Goal: Information Seeking & Learning: Learn about a topic

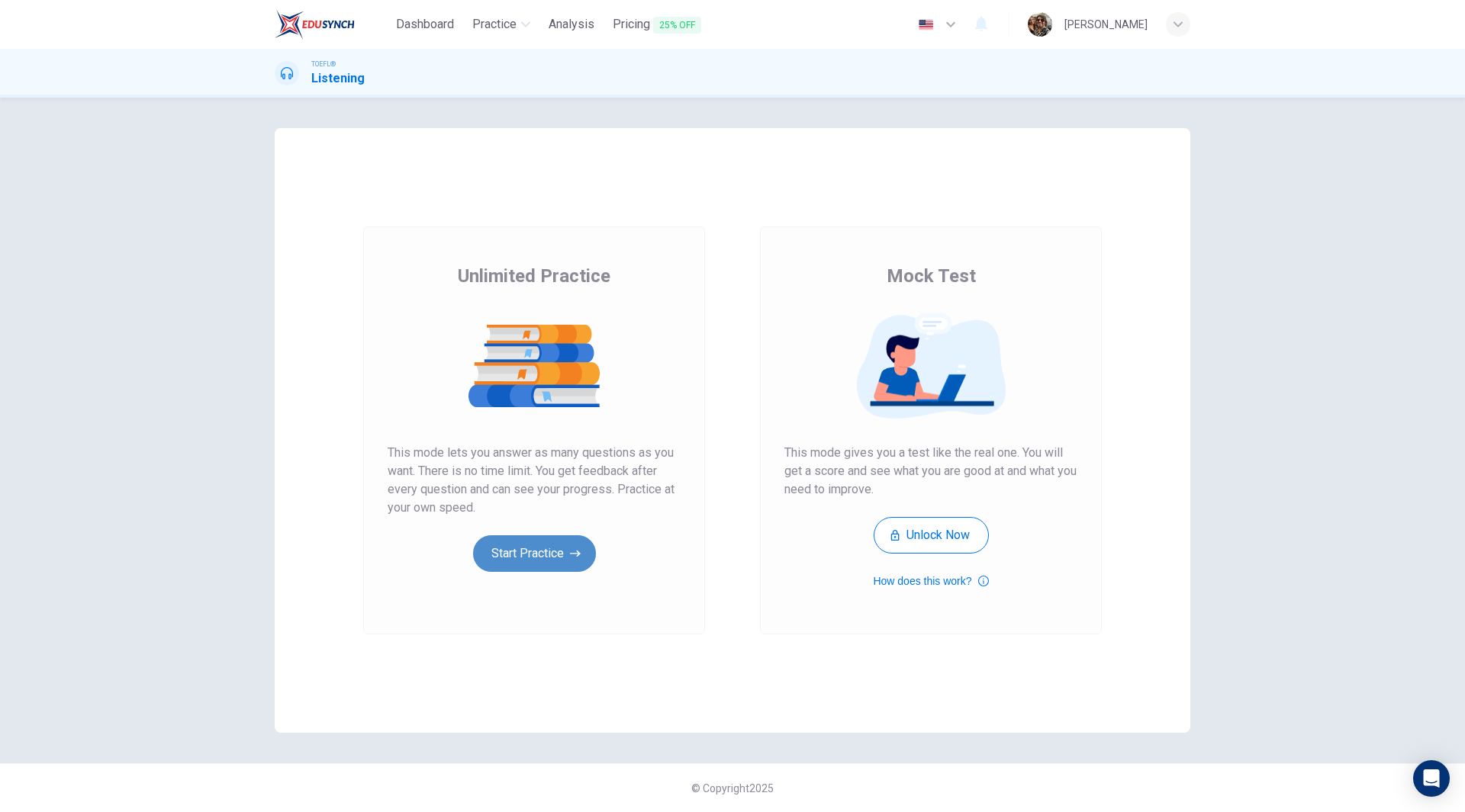
click at [531, 554] on button "Start Practice" at bounding box center [535, 554] width 122 height 37
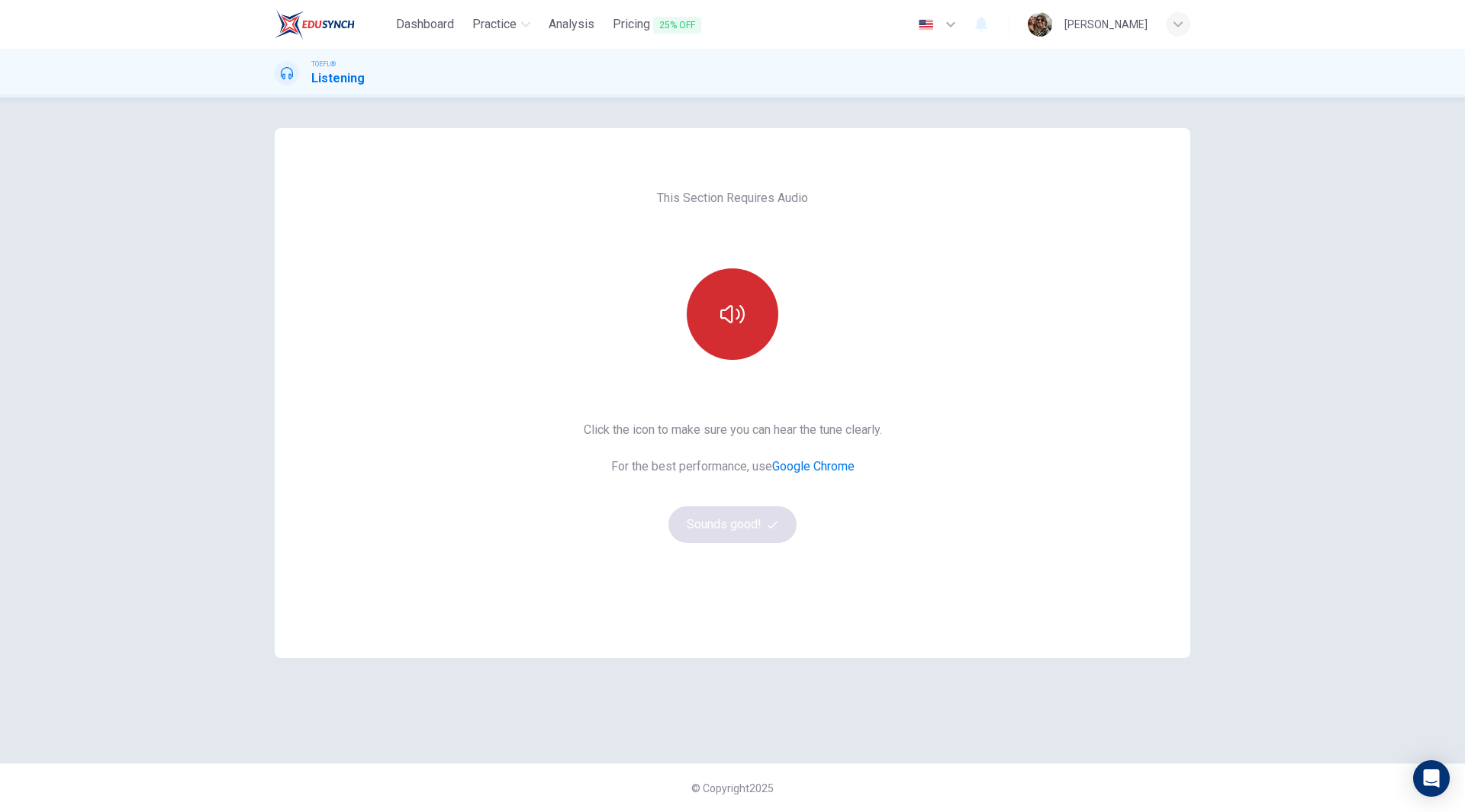
click at [742, 319] on icon "button" at bounding box center [732, 314] width 25 height 25
click at [760, 525] on button "Sounds good!" at bounding box center [732, 524] width 128 height 37
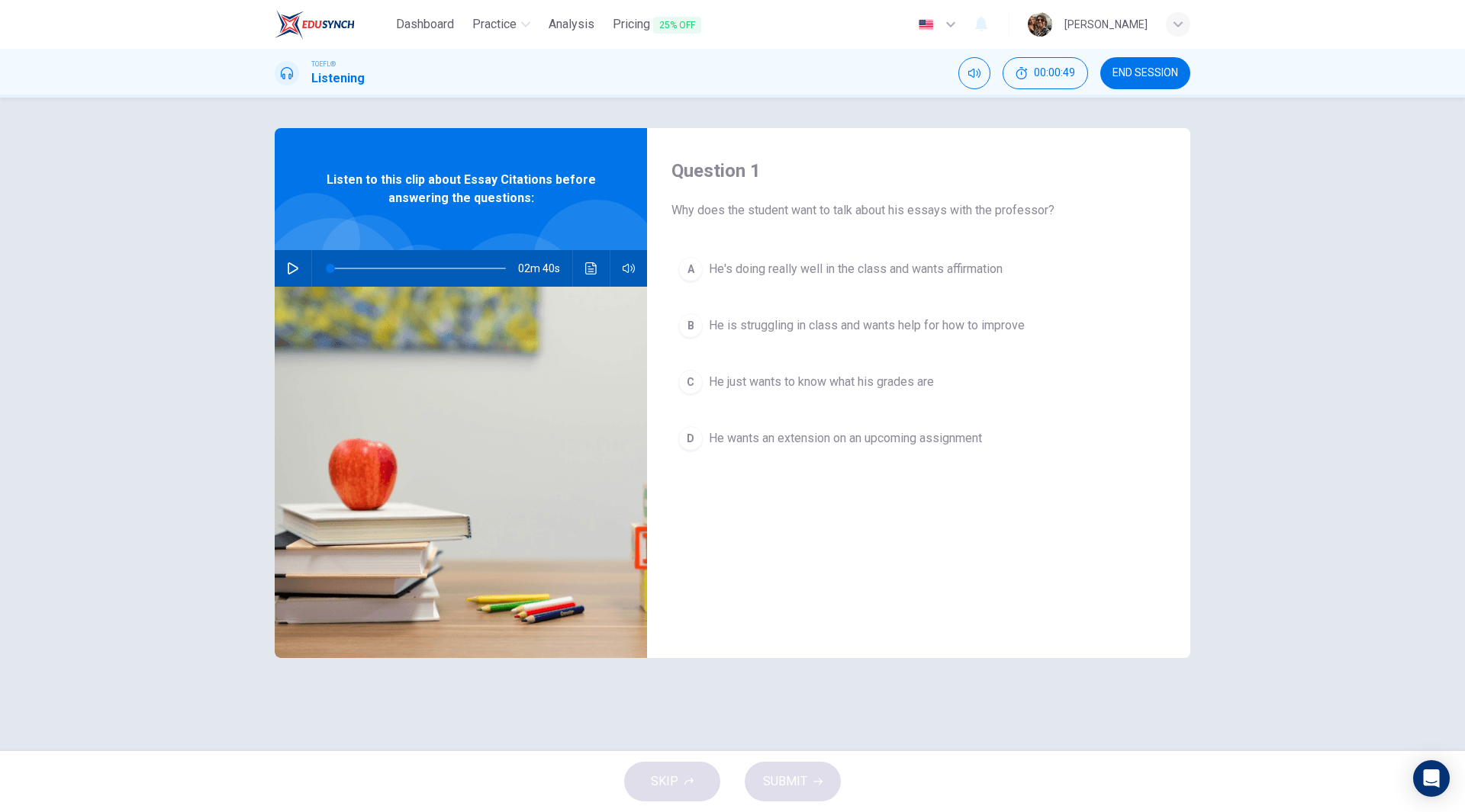
click at [296, 273] on icon "button" at bounding box center [292, 268] width 12 height 12
type input "0"
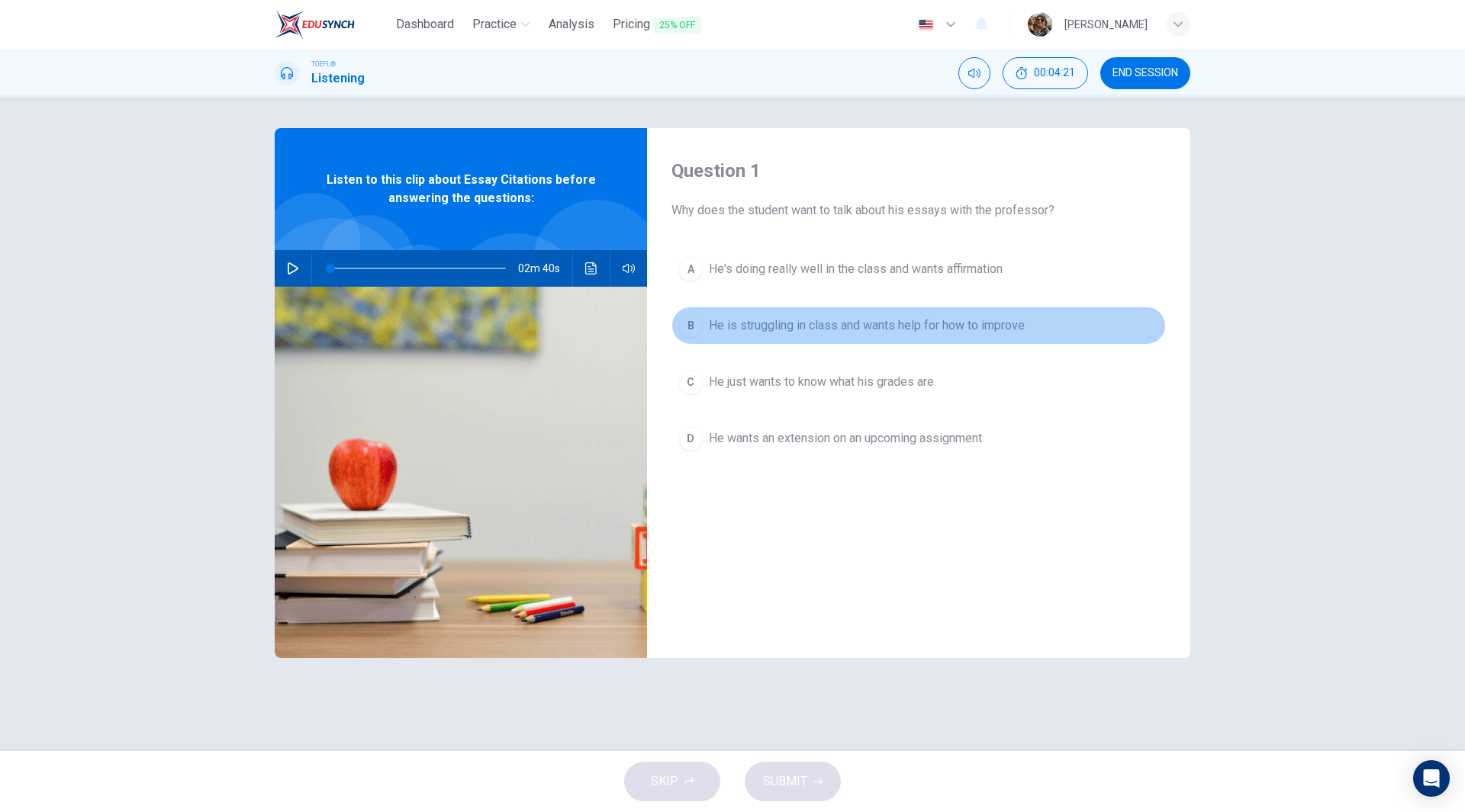
click at [909, 322] on span "He is struggling in class and wants help for how to improve" at bounding box center [867, 325] width 316 height 18
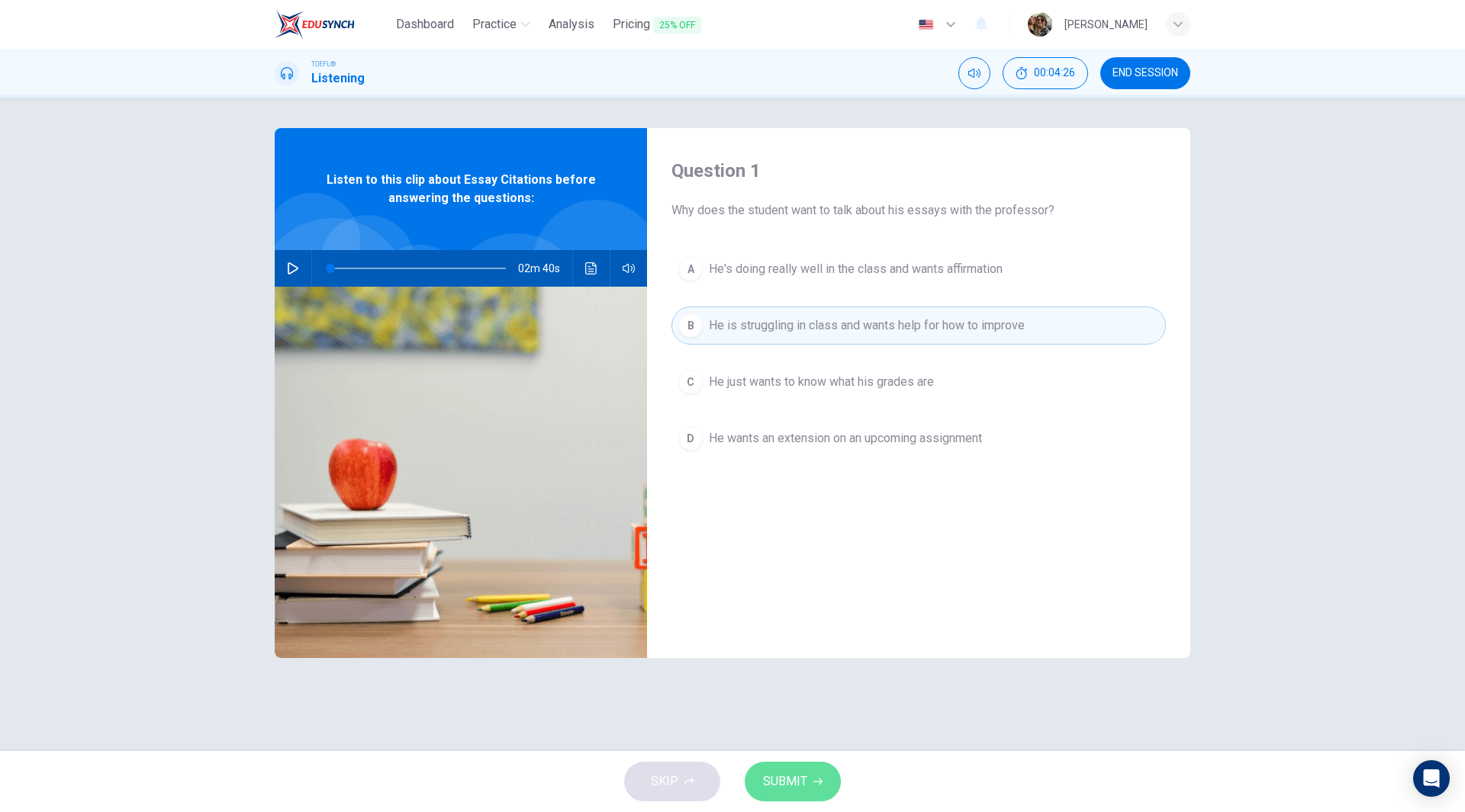
click at [802, 783] on span "SUBMIT" at bounding box center [785, 781] width 44 height 21
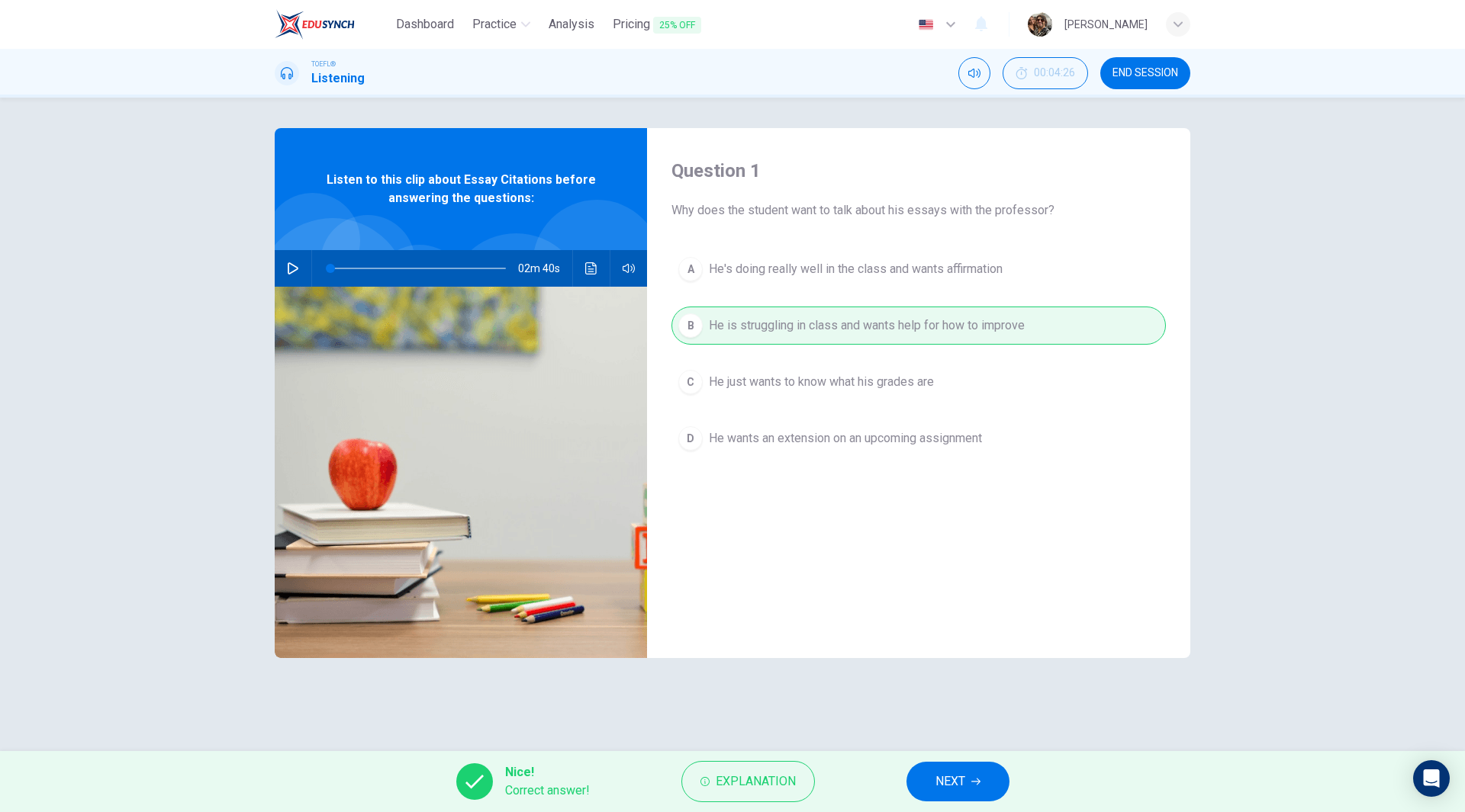
click at [963, 786] on span "NEXT" at bounding box center [950, 781] width 30 height 21
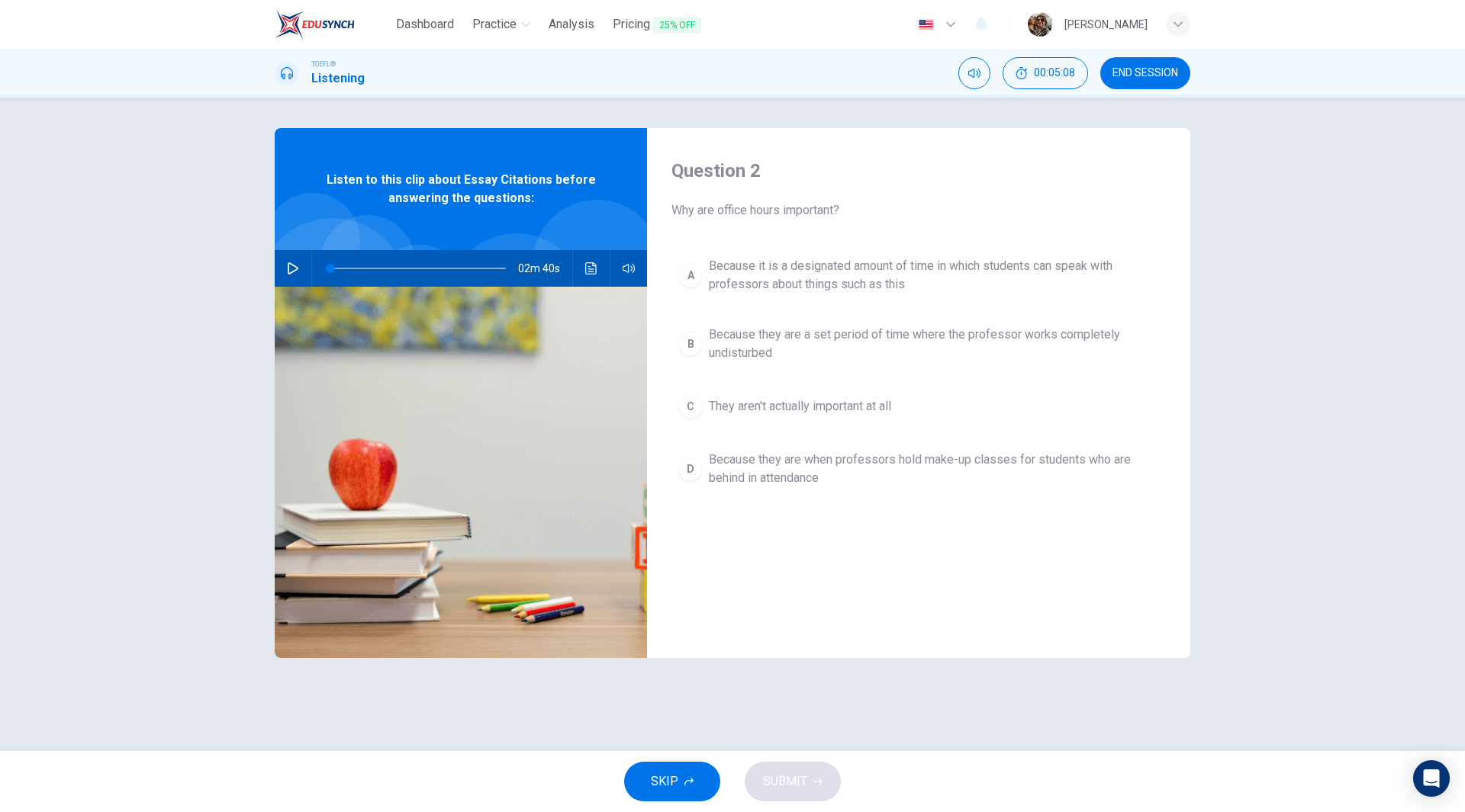
click at [901, 338] on span "Because they are a set period of time where the professor works completely undi…" at bounding box center [934, 344] width 451 height 37
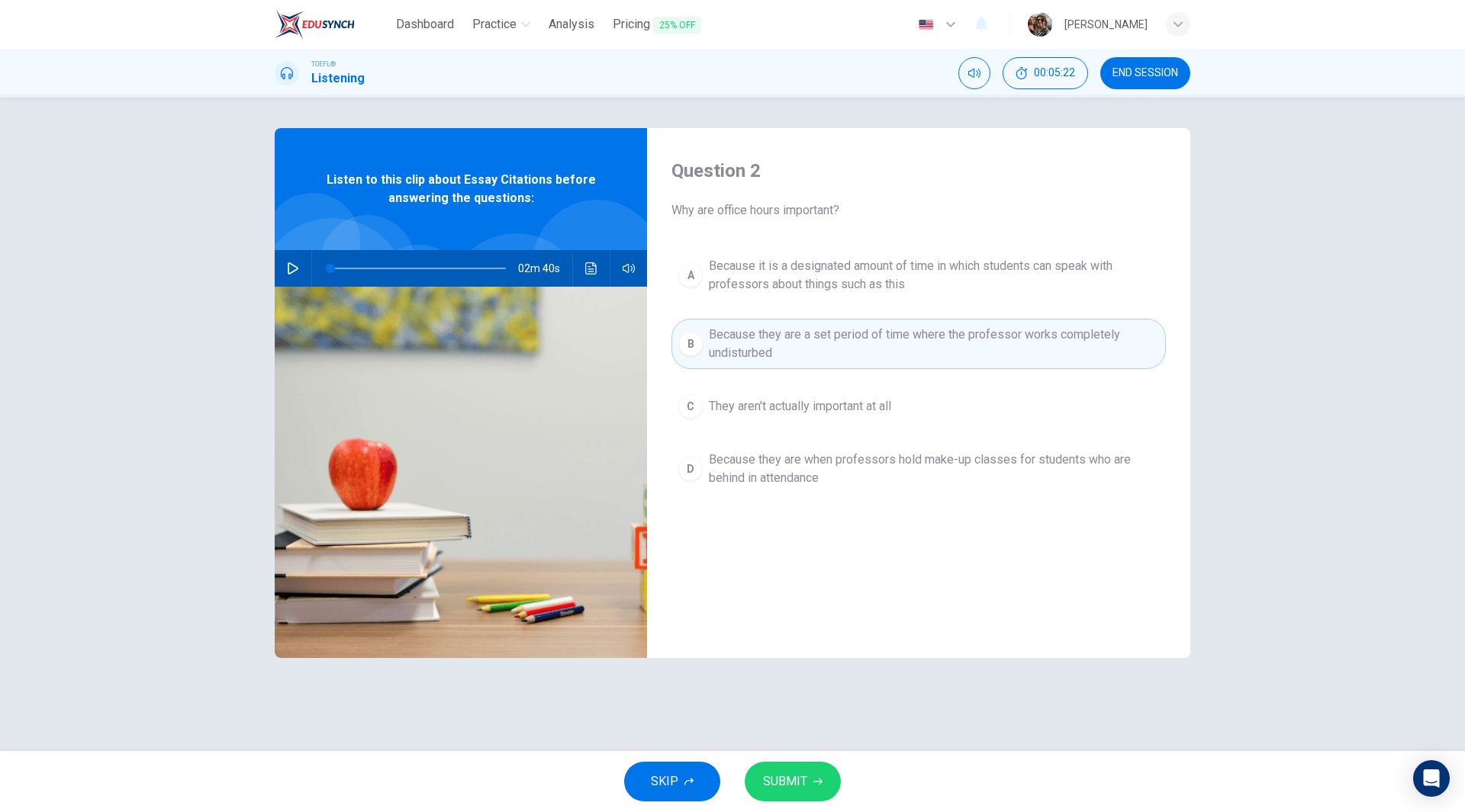
click at [873, 281] on span "Because it is a designated amount of time in which students can speak with prof…" at bounding box center [934, 275] width 451 height 37
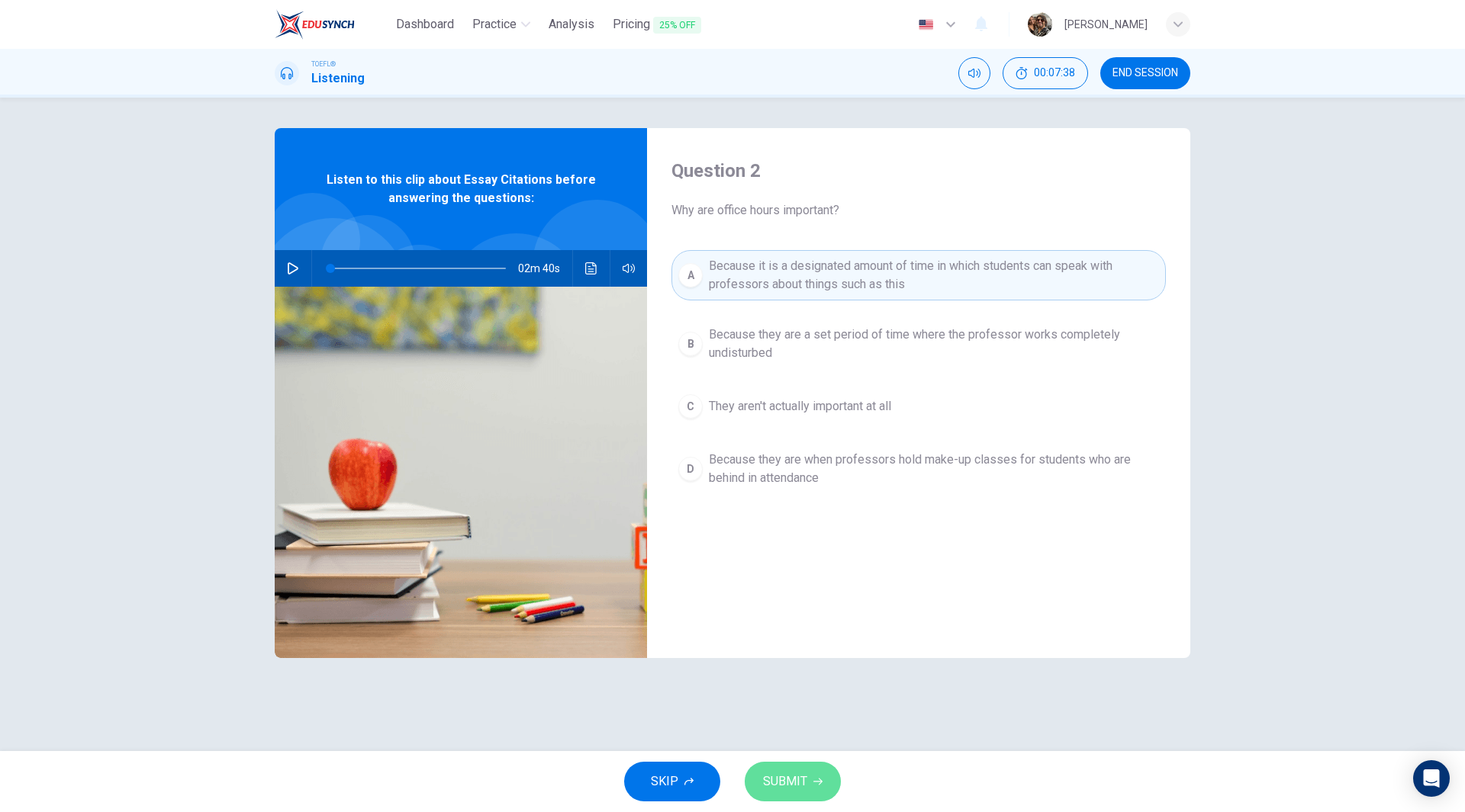
click at [793, 782] on span "SUBMIT" at bounding box center [785, 781] width 44 height 21
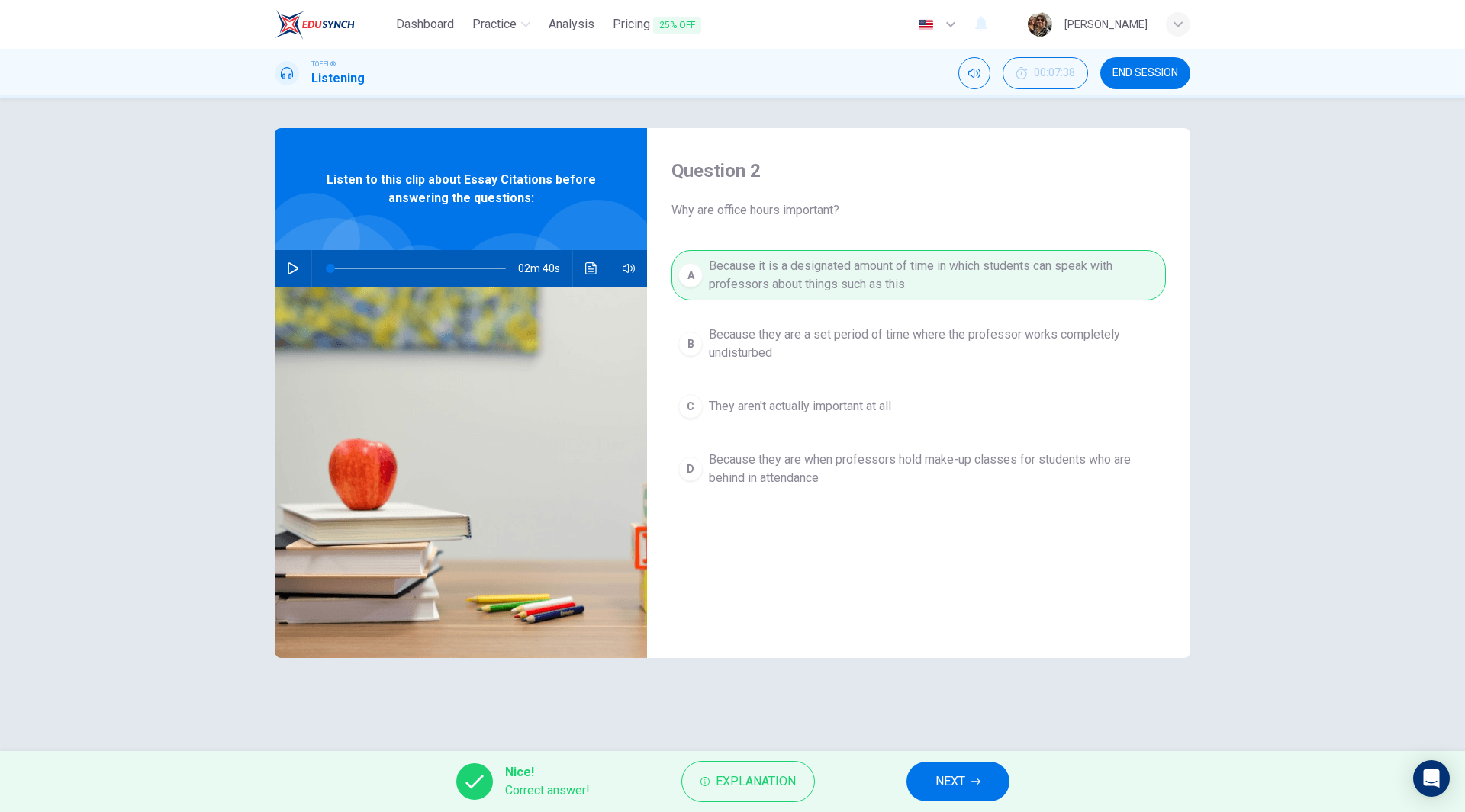
click at [981, 782] on icon "button" at bounding box center [976, 782] width 9 height 7
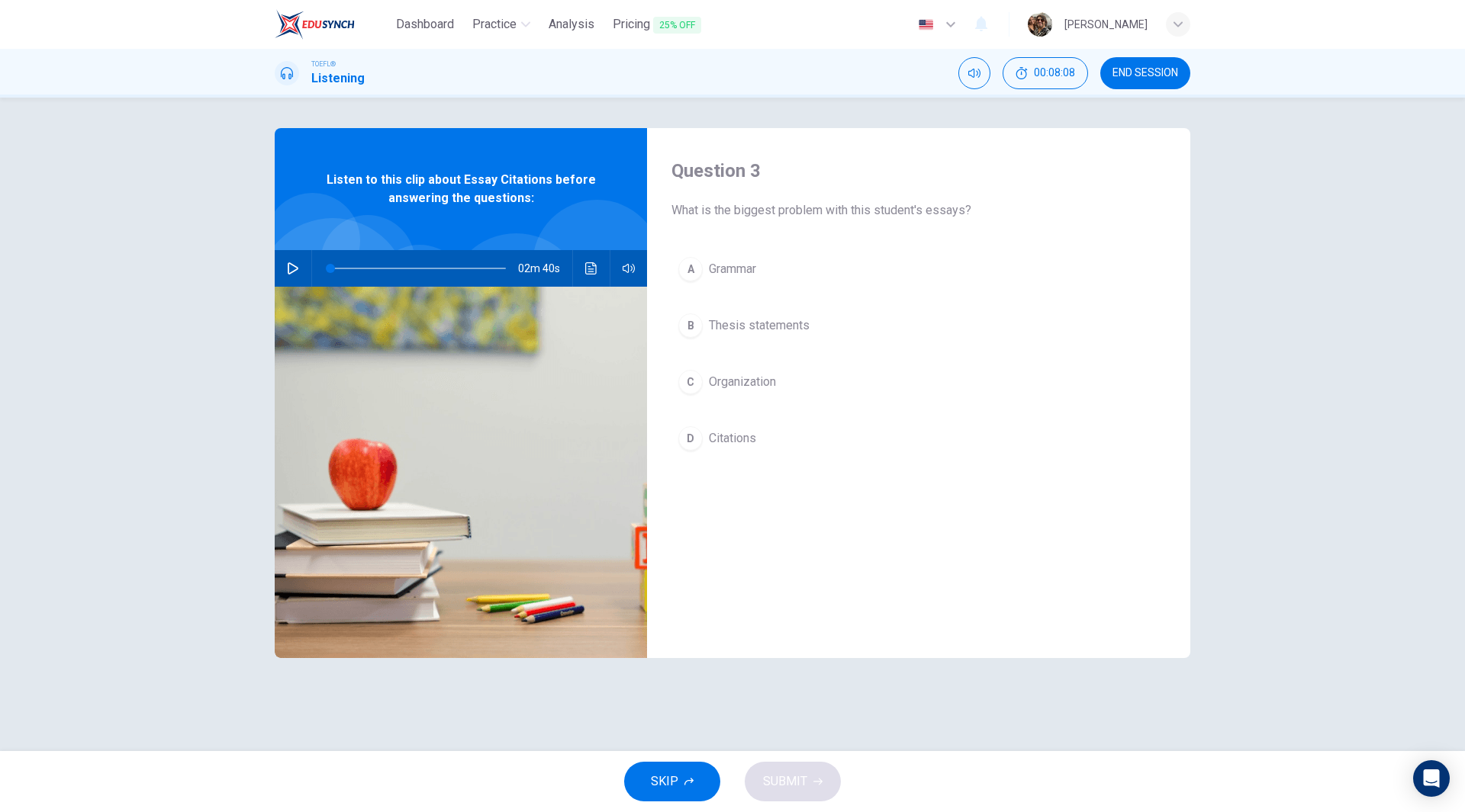
click at [714, 436] on span "Citations" at bounding box center [733, 438] width 48 height 18
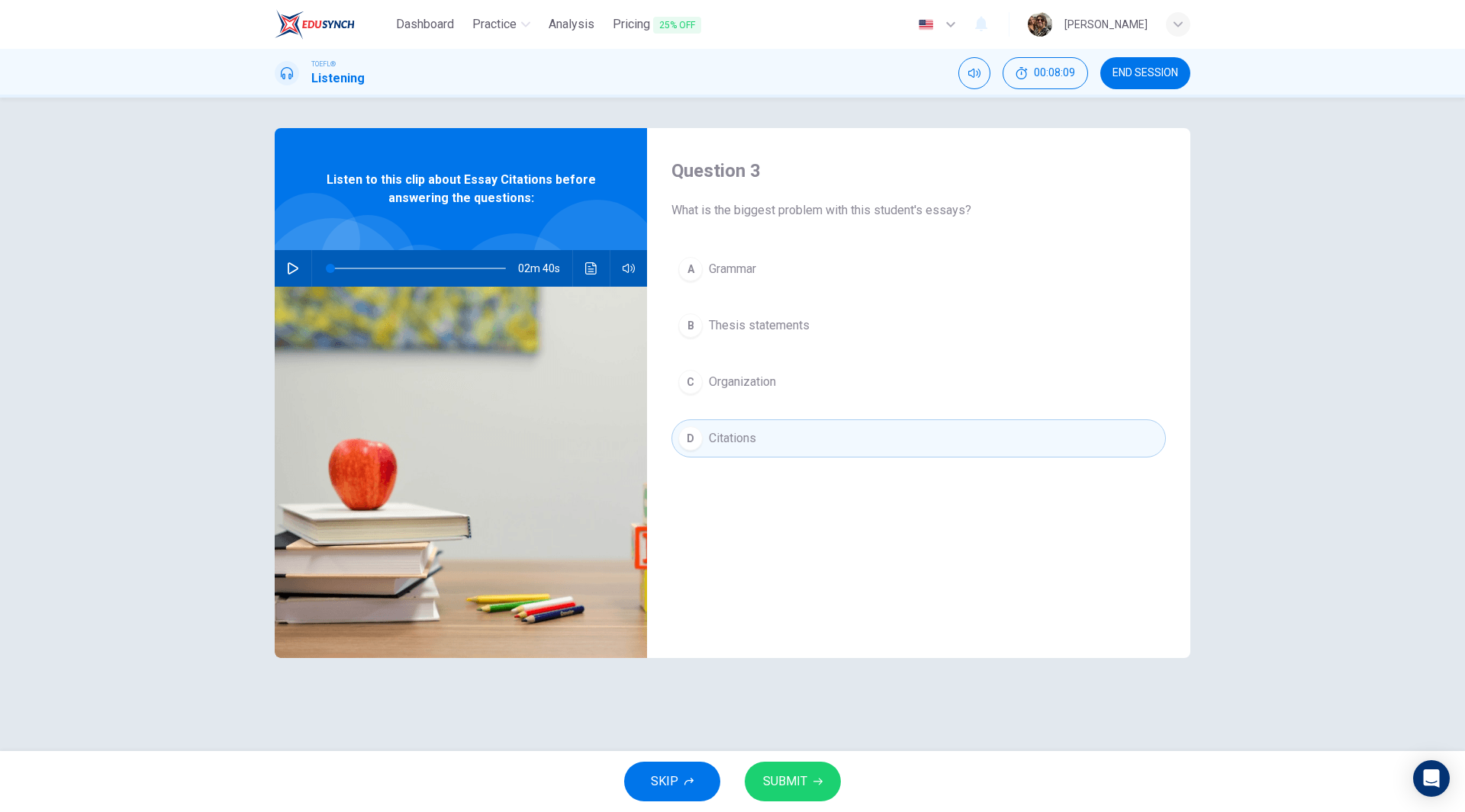
click at [759, 376] on span "Organization" at bounding box center [742, 382] width 67 height 18
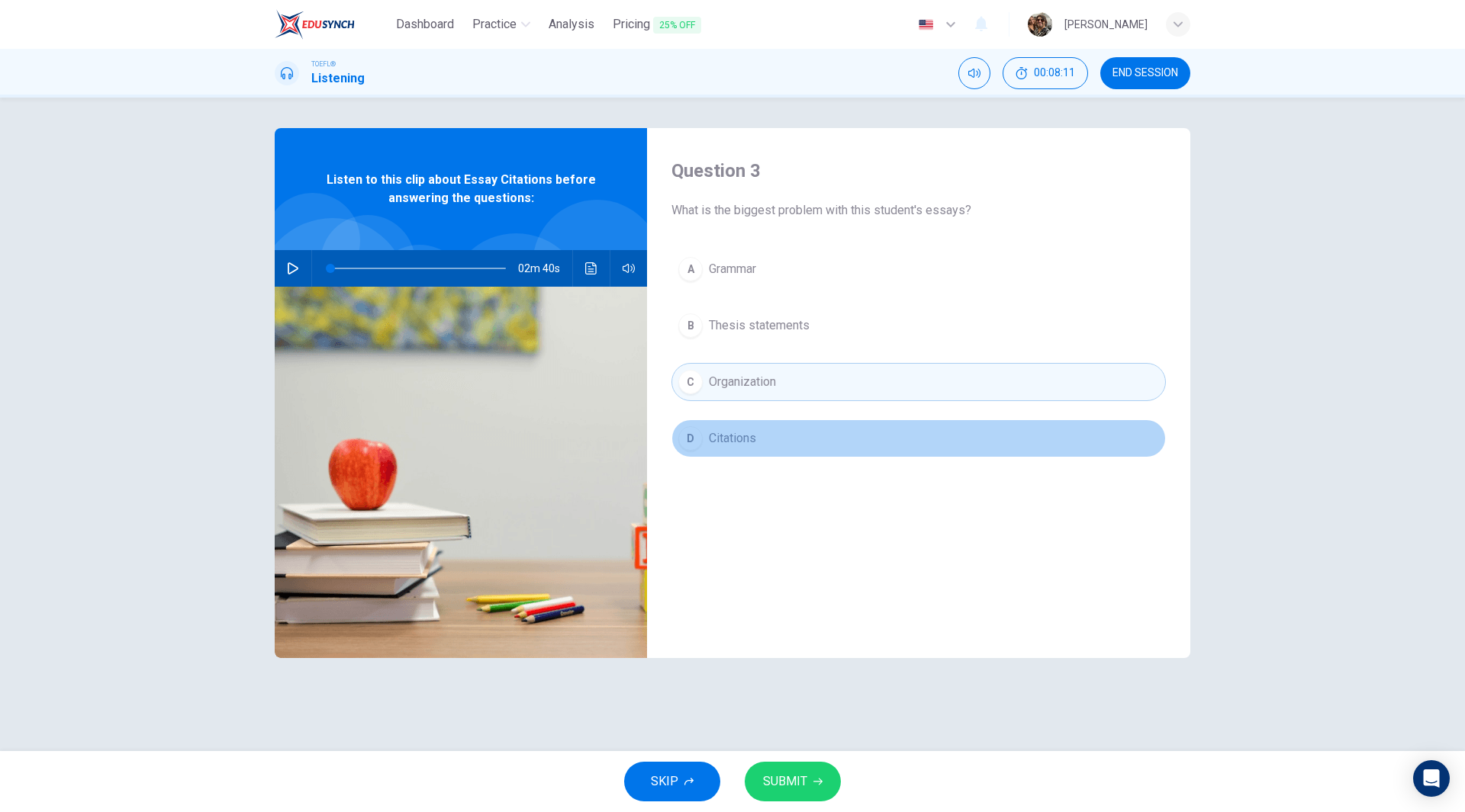
click at [749, 443] on span "Citations" at bounding box center [733, 438] width 48 height 18
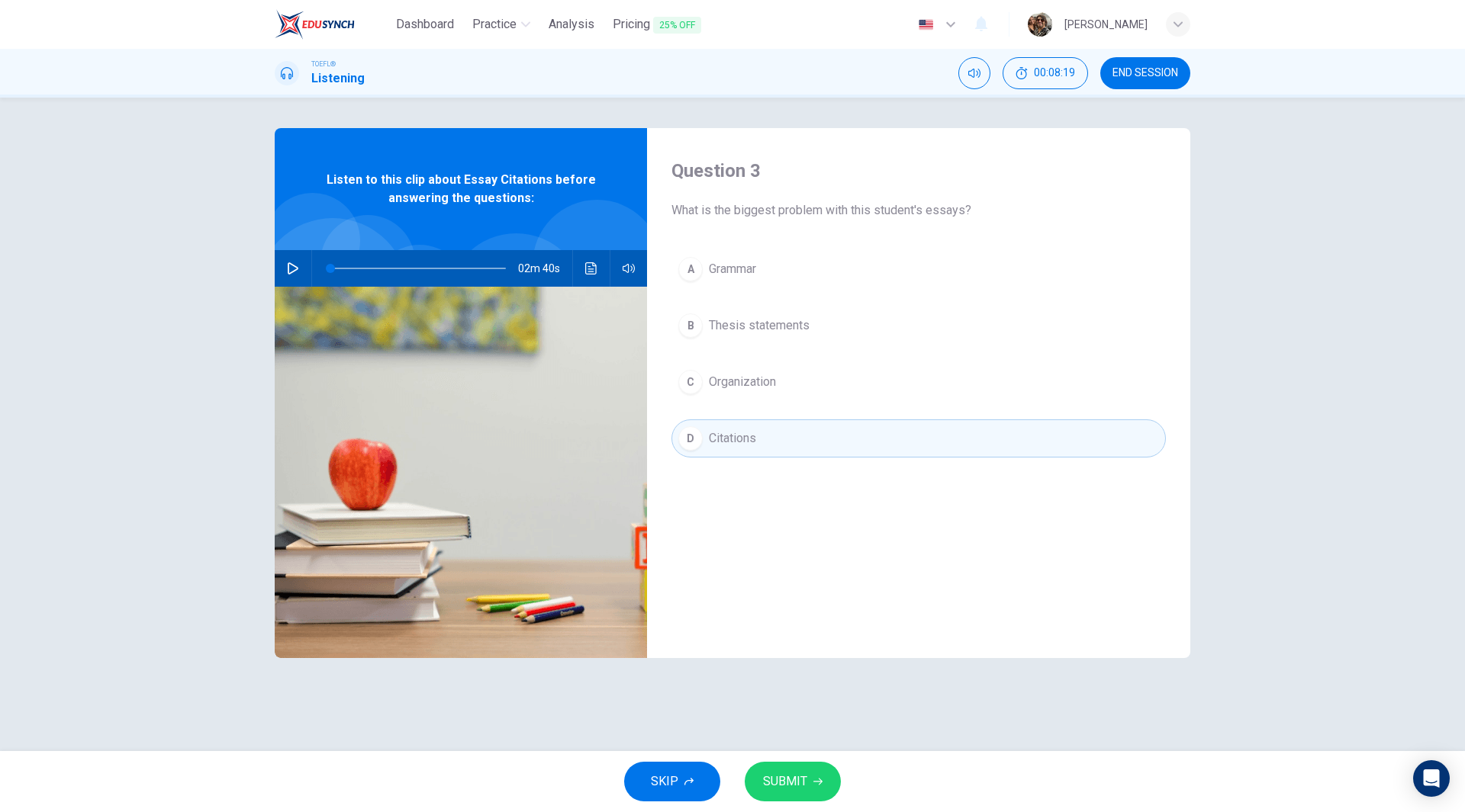
click at [792, 770] on button "SUBMIT" at bounding box center [792, 781] width 96 height 39
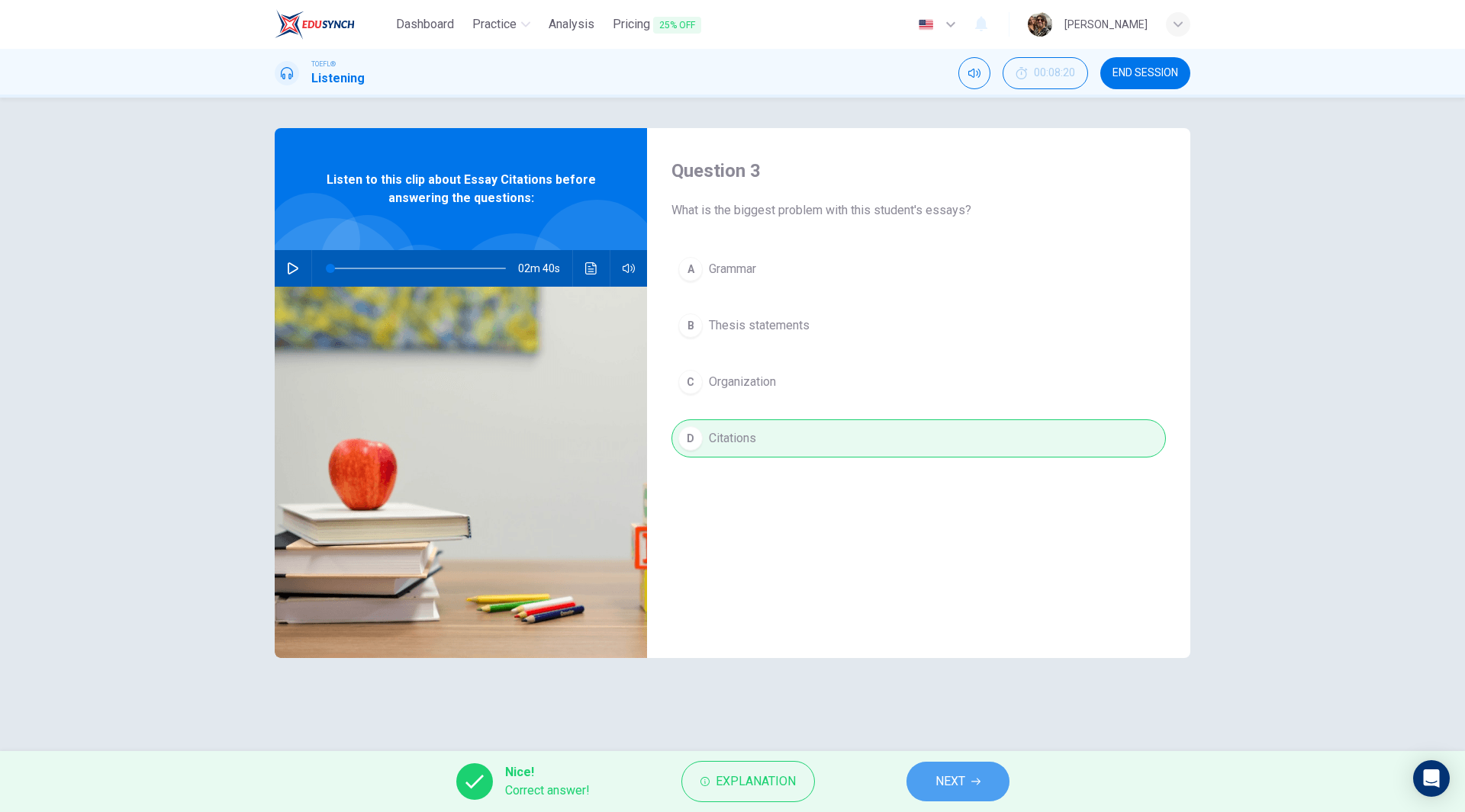
click at [947, 775] on span "NEXT" at bounding box center [950, 781] width 30 height 21
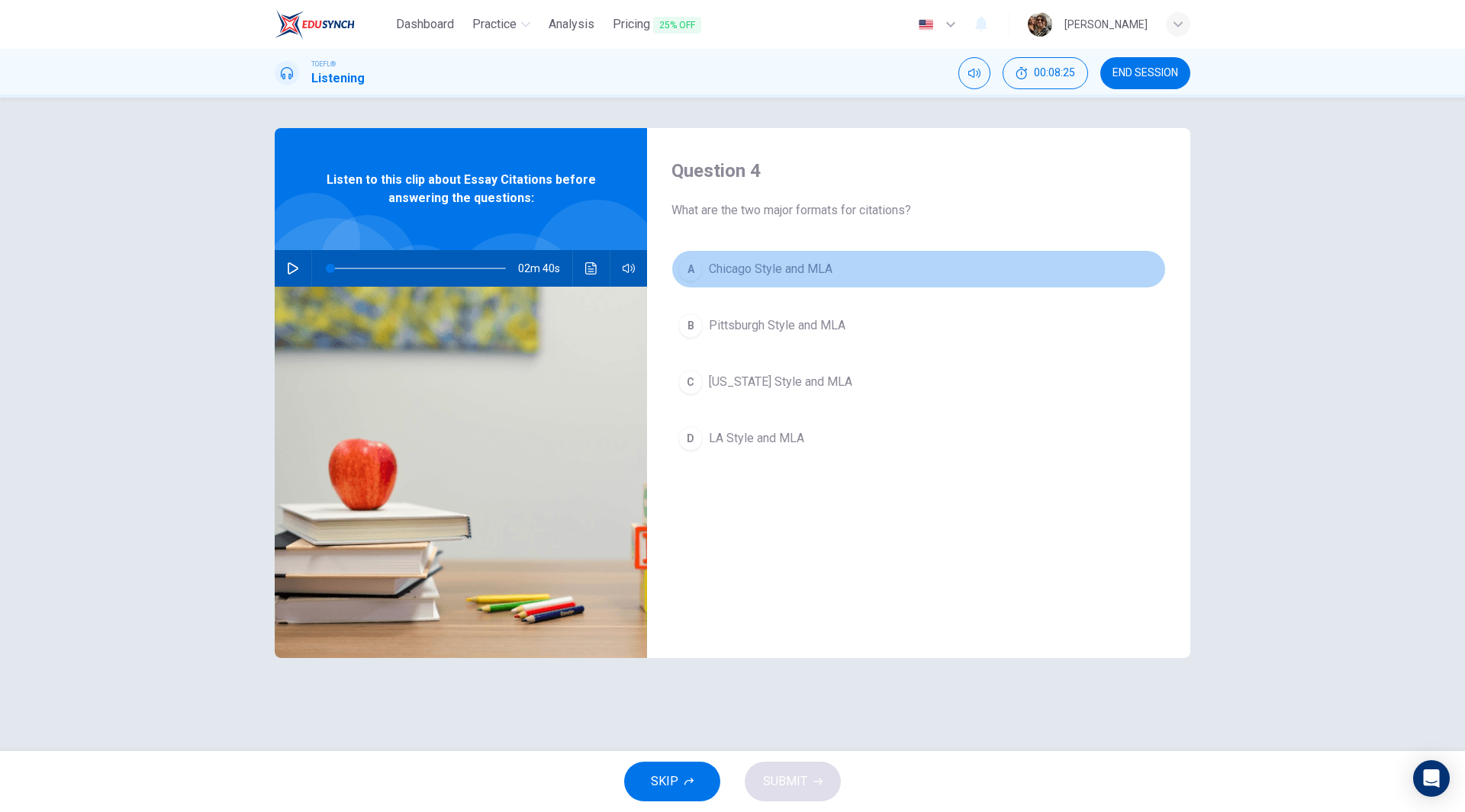
click at [791, 275] on span "Chicago Style and MLA" at bounding box center [770, 269] width 123 height 18
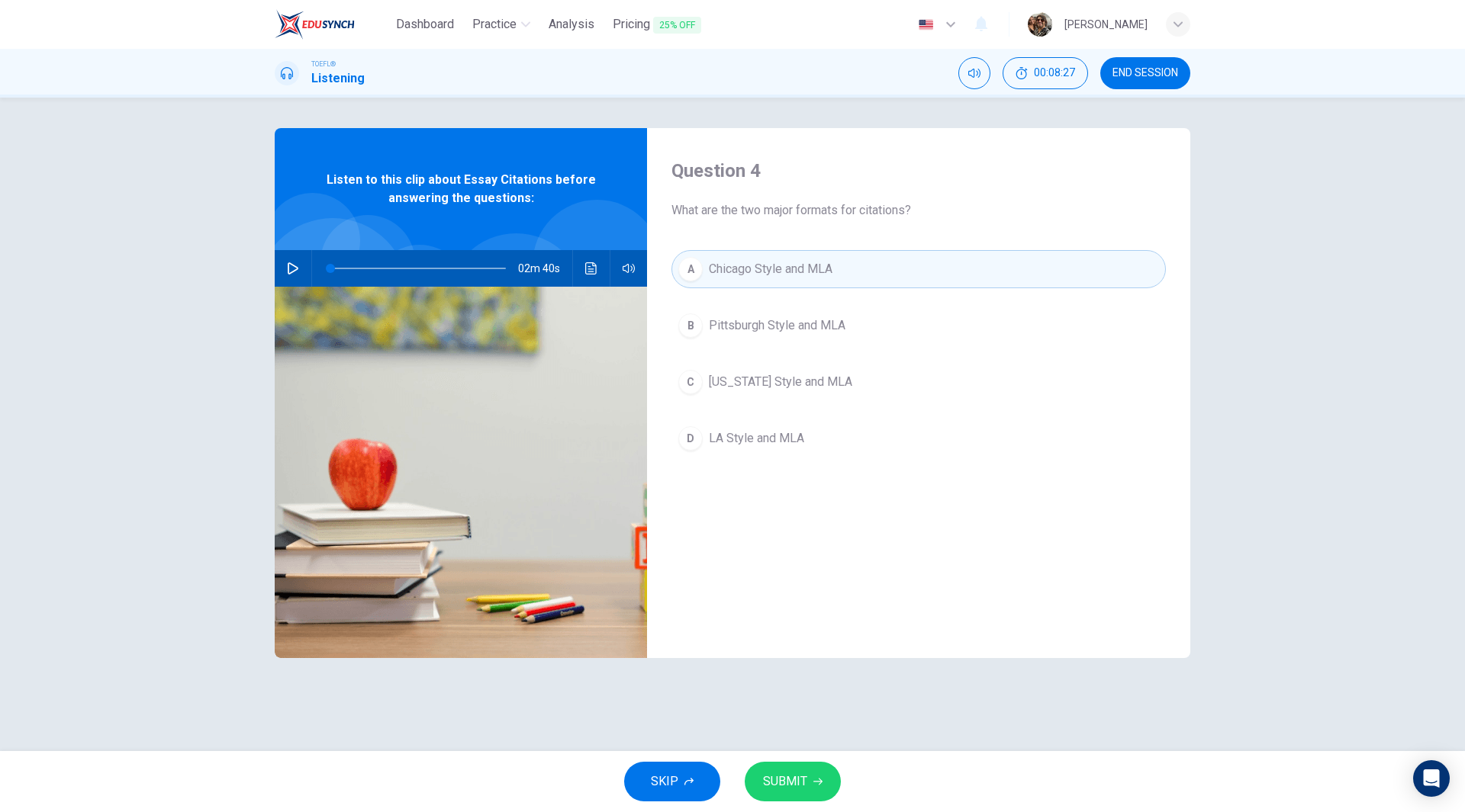
click at [800, 787] on span "SUBMIT" at bounding box center [785, 781] width 44 height 21
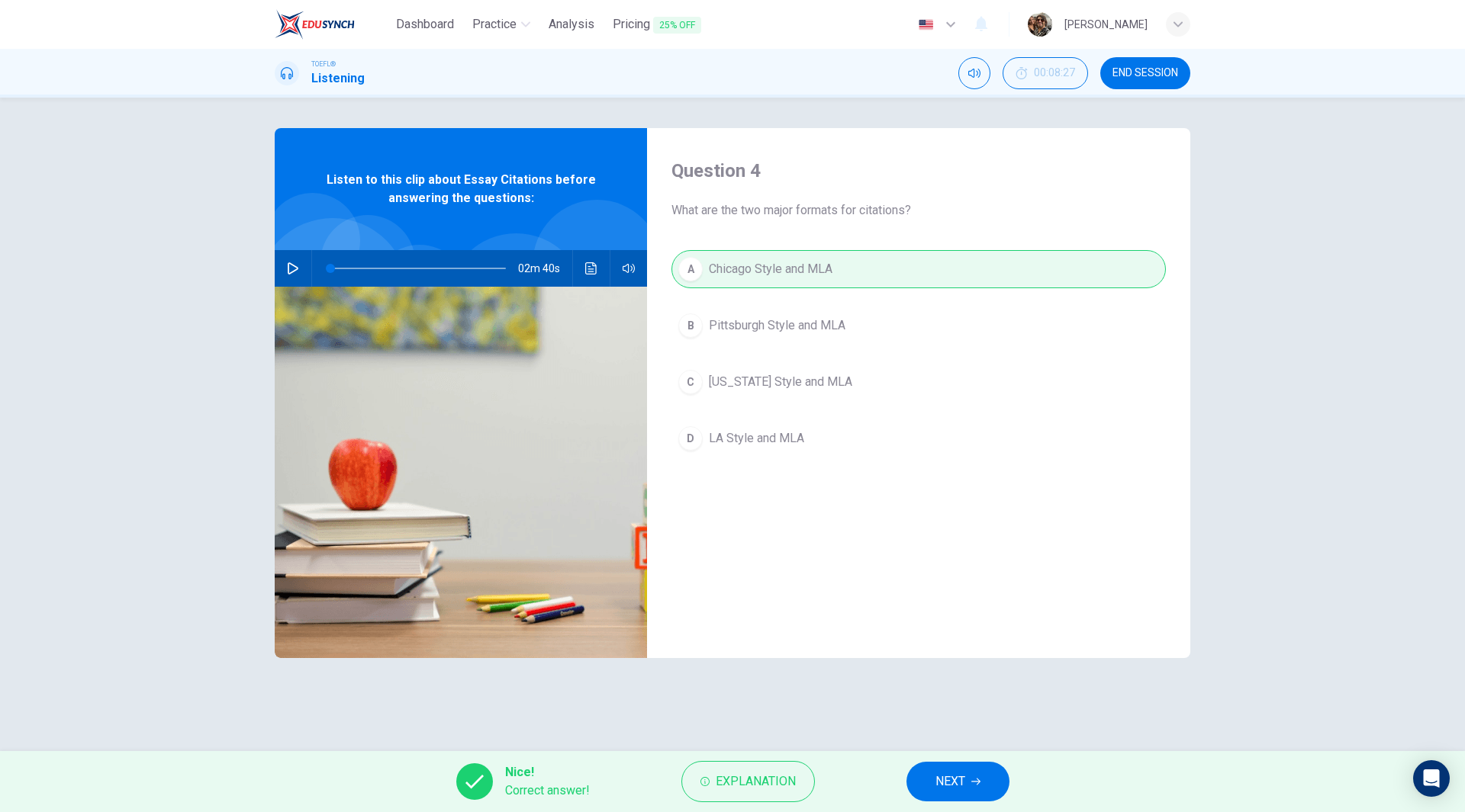
click at [973, 790] on button "NEXT" at bounding box center [958, 781] width 103 height 39
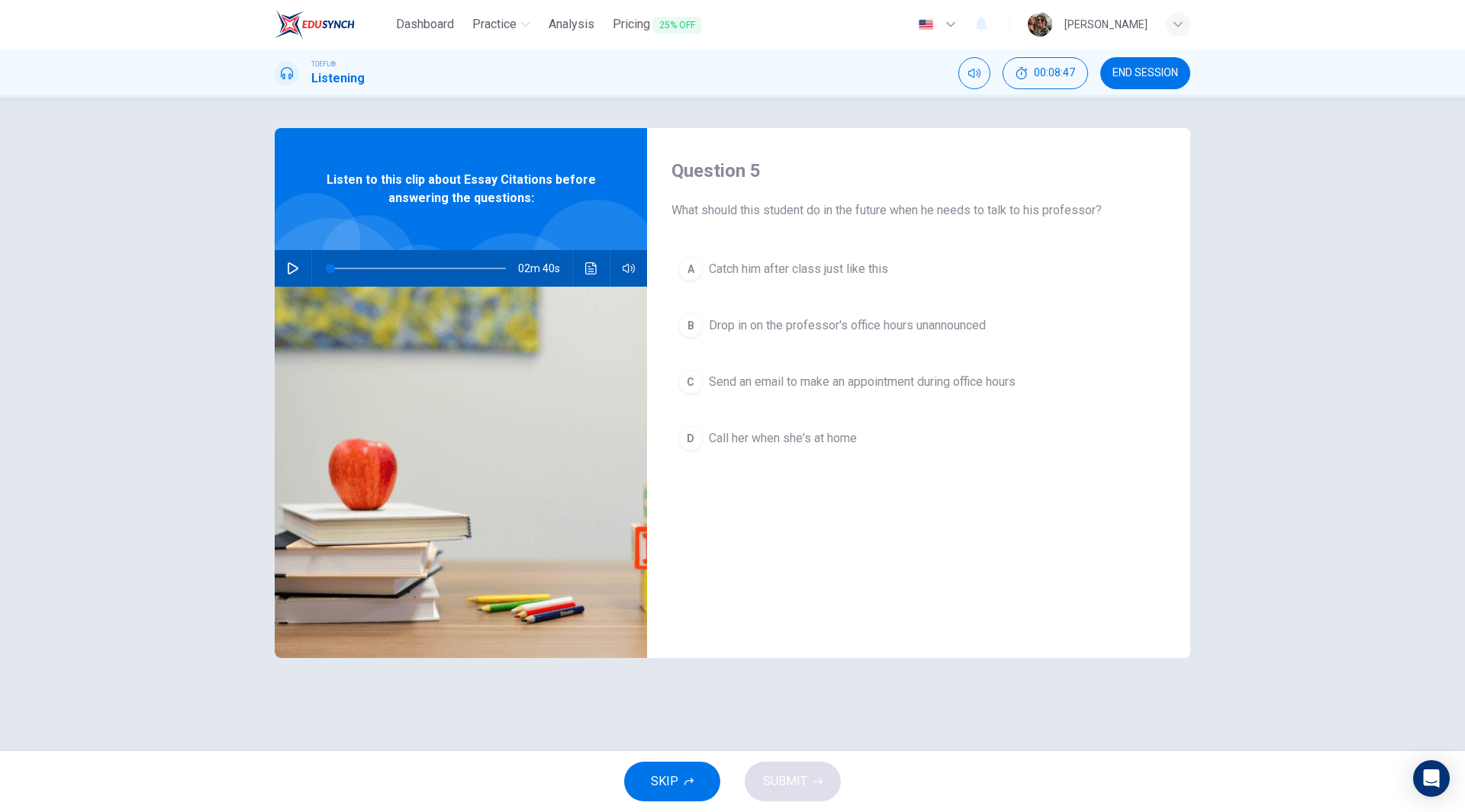
click at [860, 383] on span "Send an email to make an appointment during office hours" at bounding box center [863, 382] width 307 height 18
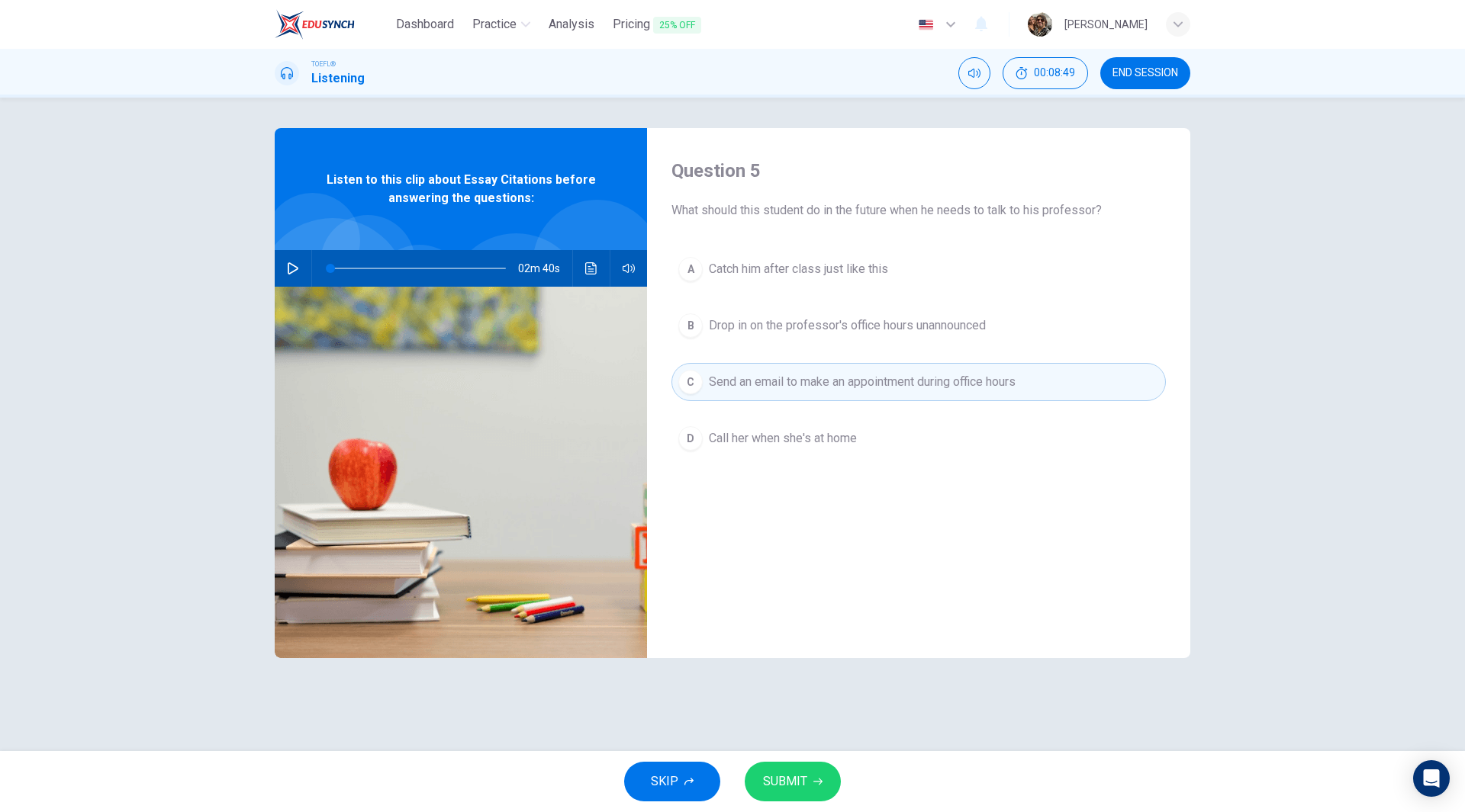
click at [792, 774] on span "SUBMIT" at bounding box center [785, 781] width 44 height 21
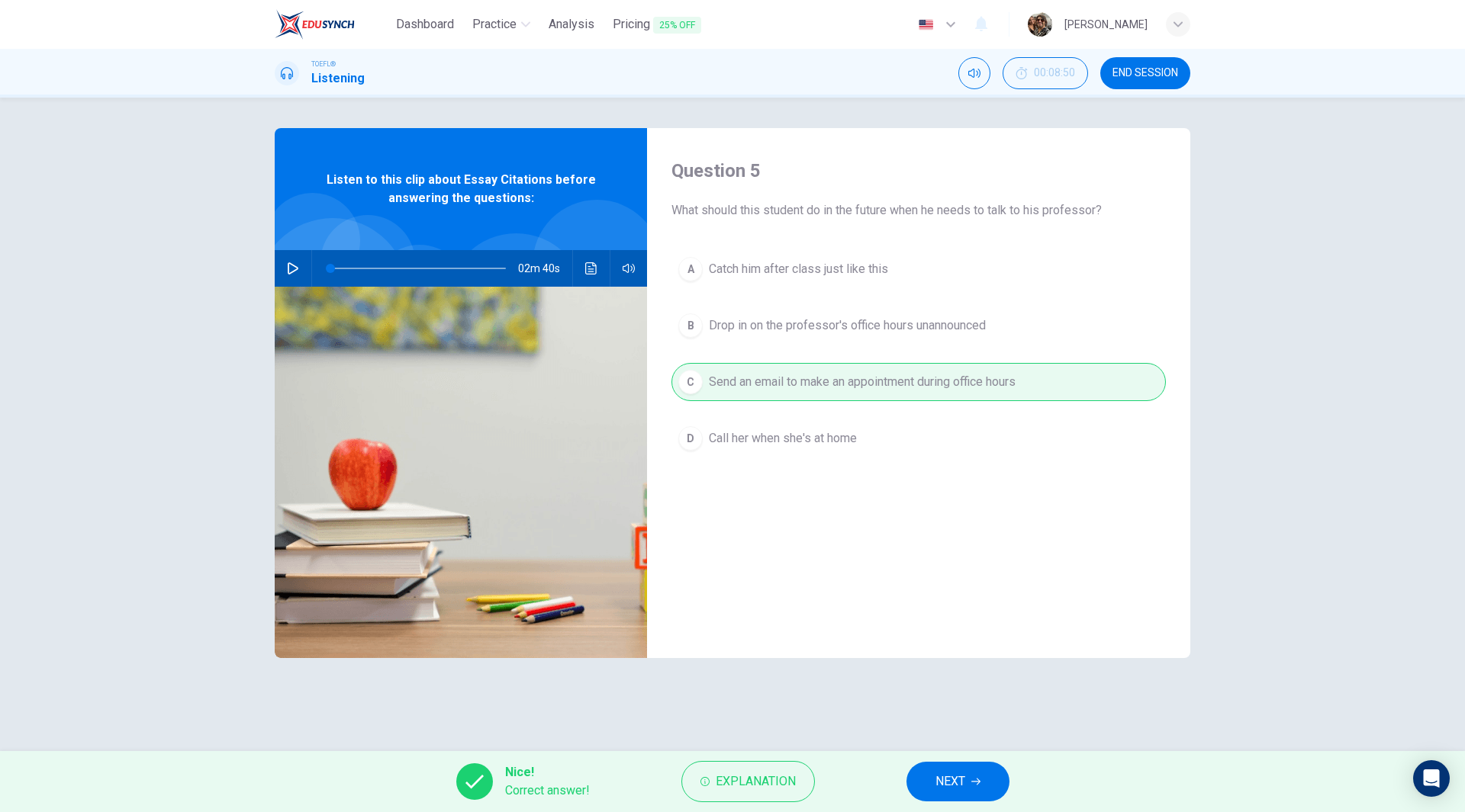
click at [968, 795] on button "NEXT" at bounding box center [958, 781] width 103 height 39
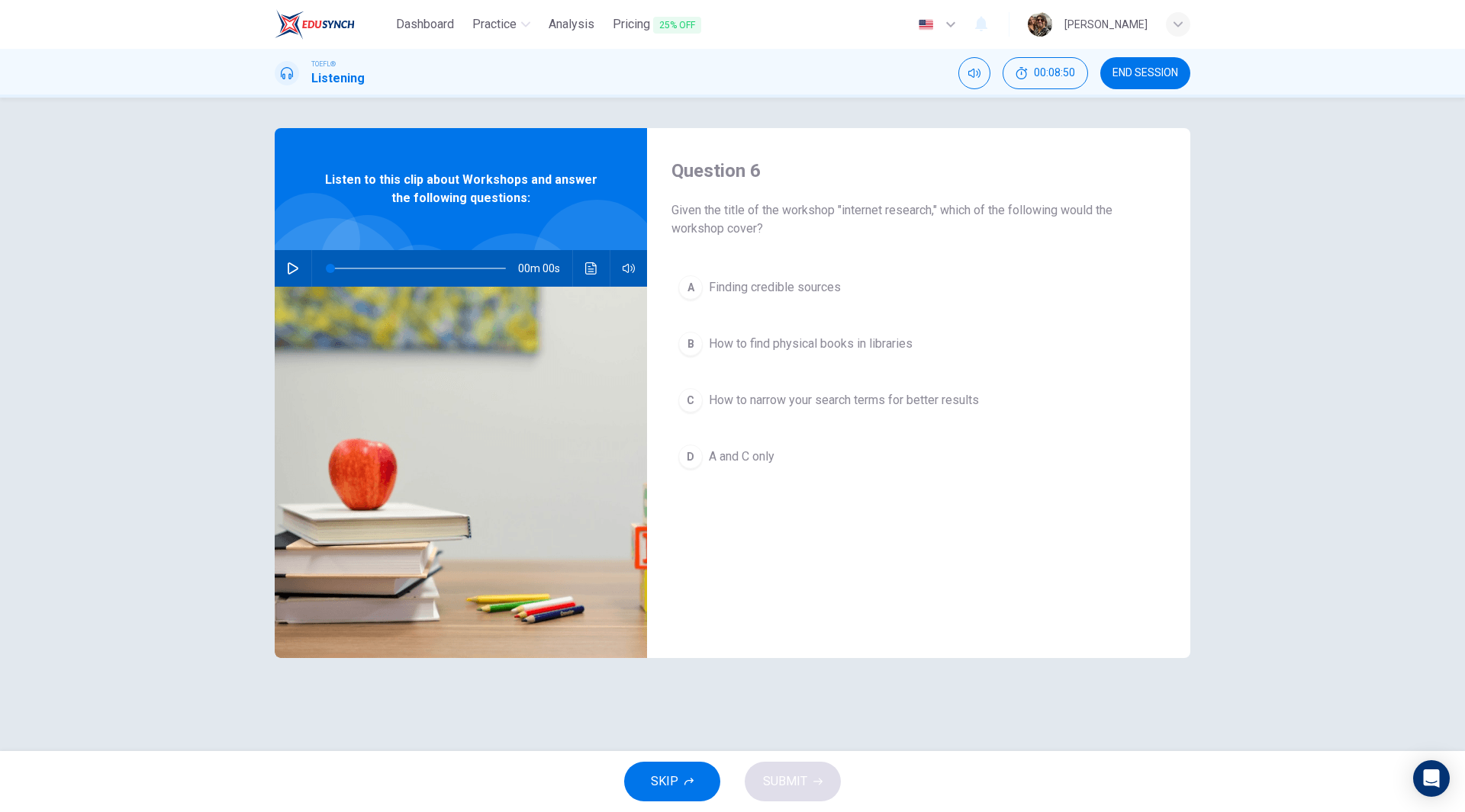
click at [1162, 71] on span "END SESSION" at bounding box center [1145, 72] width 66 height 12
